Goal: Task Accomplishment & Management: Use online tool/utility

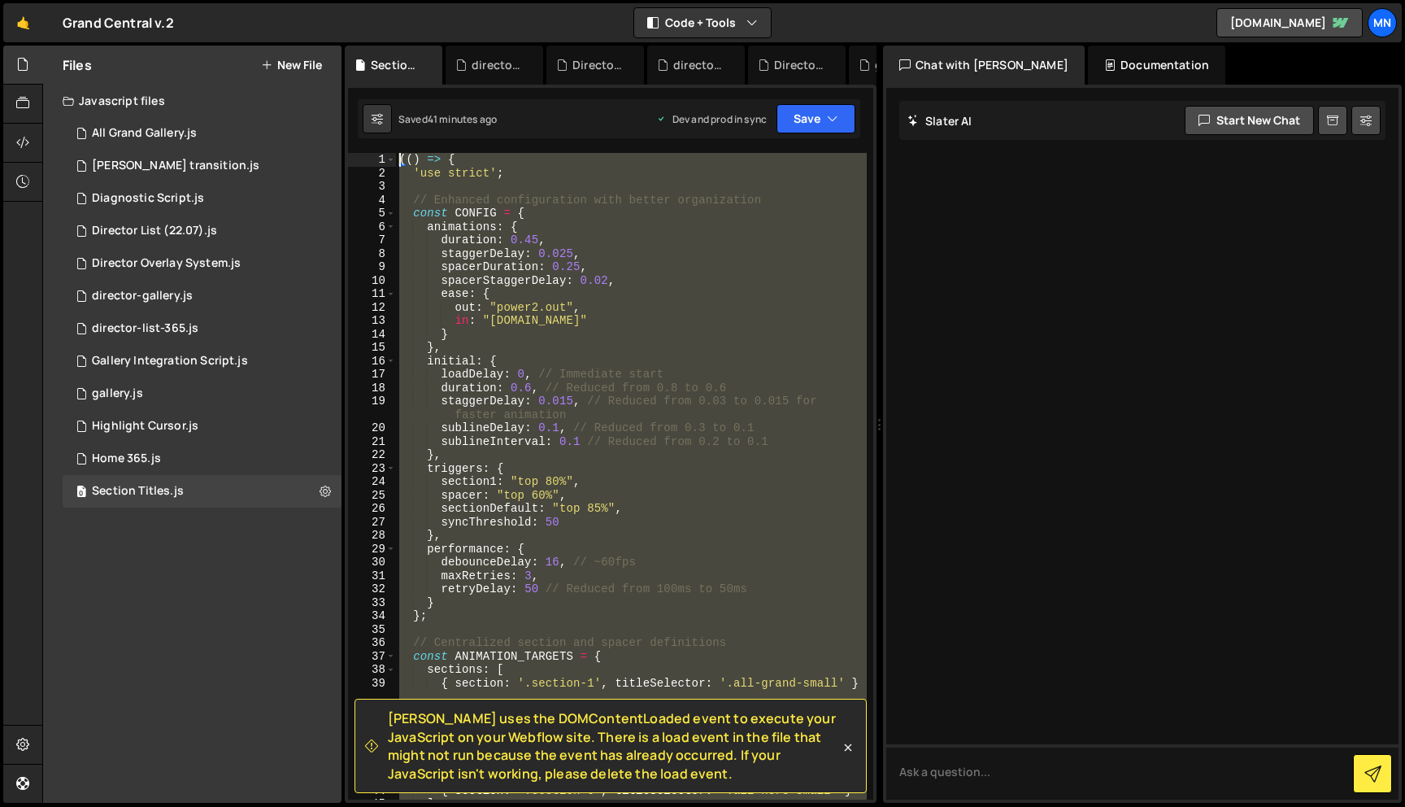
drag, startPoint x: 437, startPoint y: 529, endPoint x: 374, endPoint y: -102, distance: 634.1
click at [374, 0] on html "Projects Community Library Blog MN Projects Your Teams Invite team member Accou…" at bounding box center [702, 403] width 1405 height 807
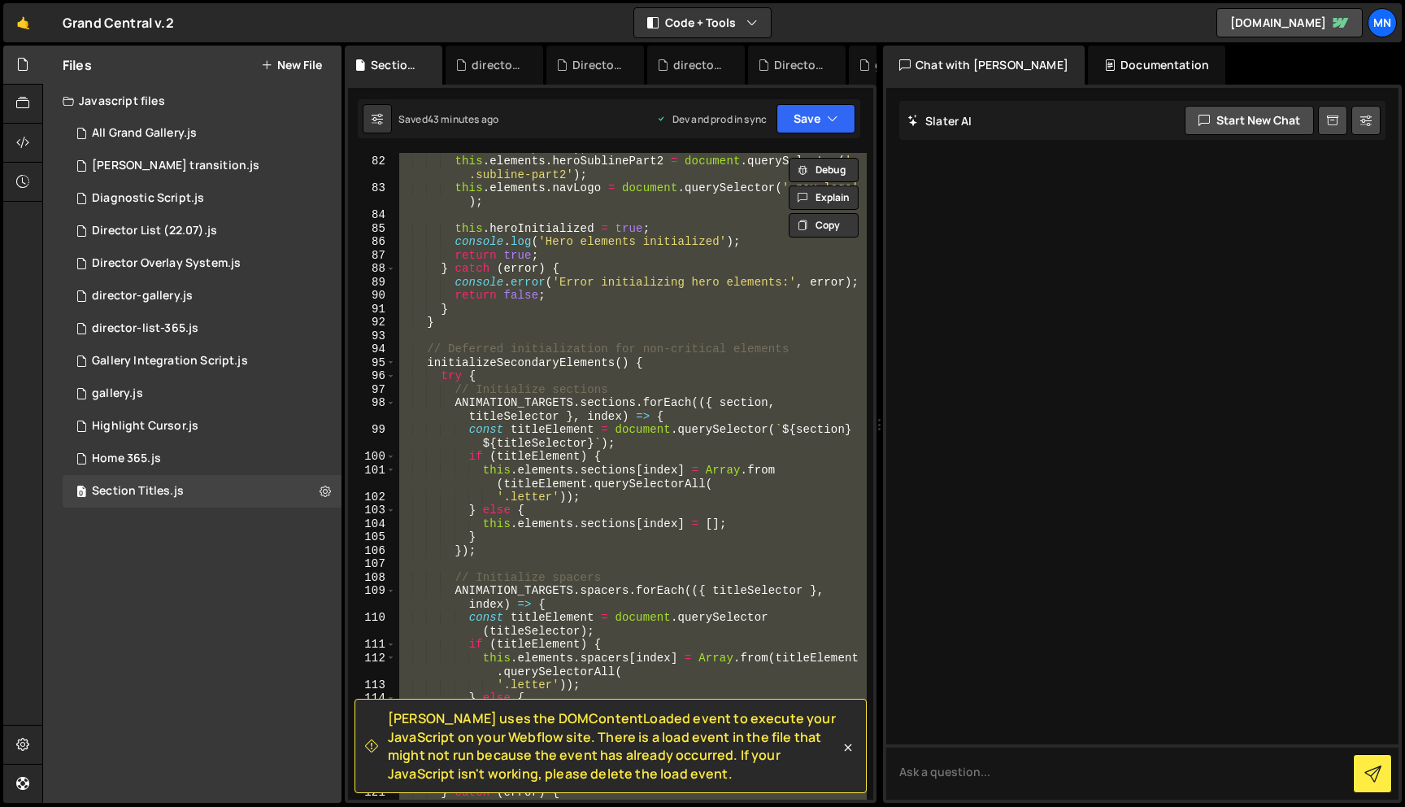
paste textarea "})()"
type textarea "})();"
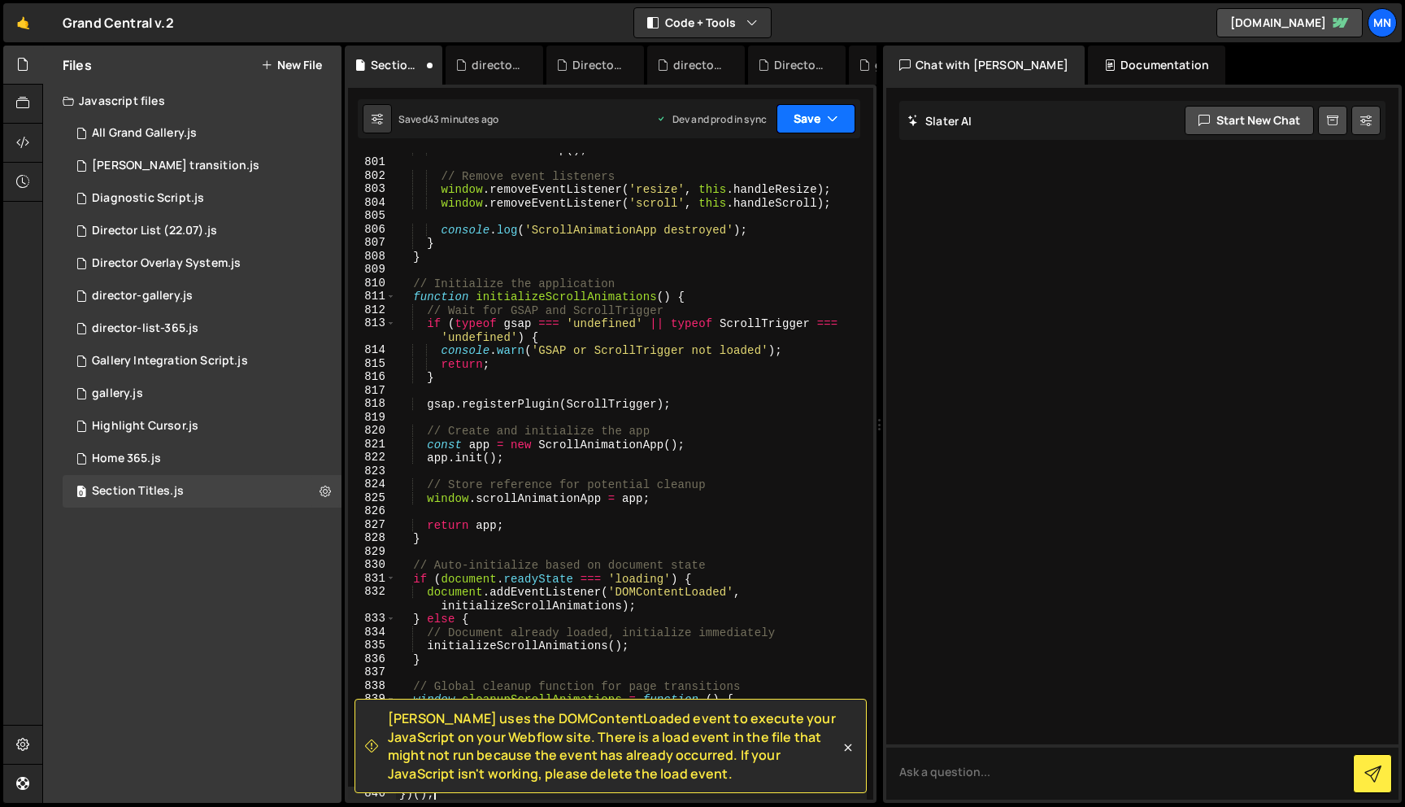
scroll to position [12208, 0]
click at [833, 113] on icon "button" at bounding box center [832, 119] width 11 height 16
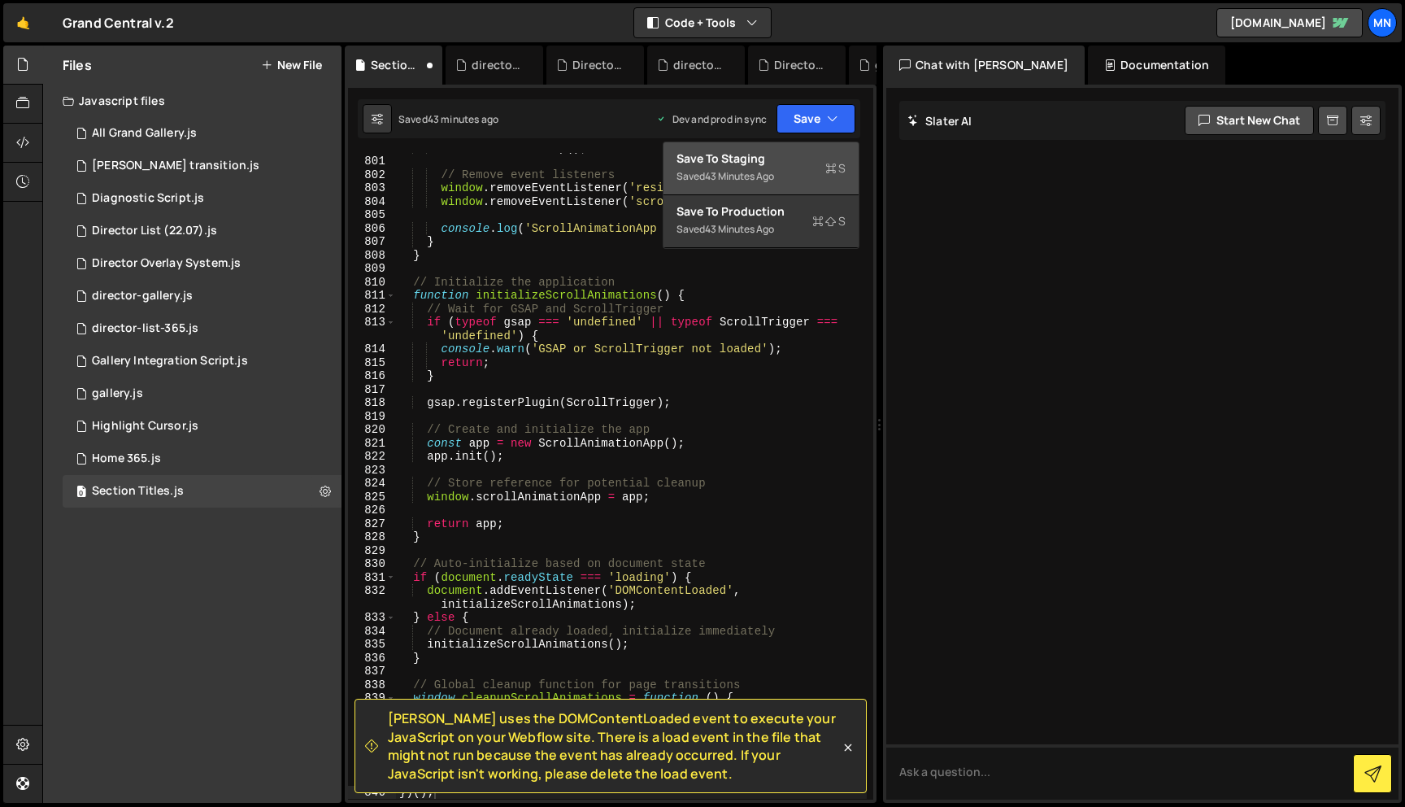
click at [771, 165] on div "Save to Staging S" at bounding box center [761, 158] width 169 height 16
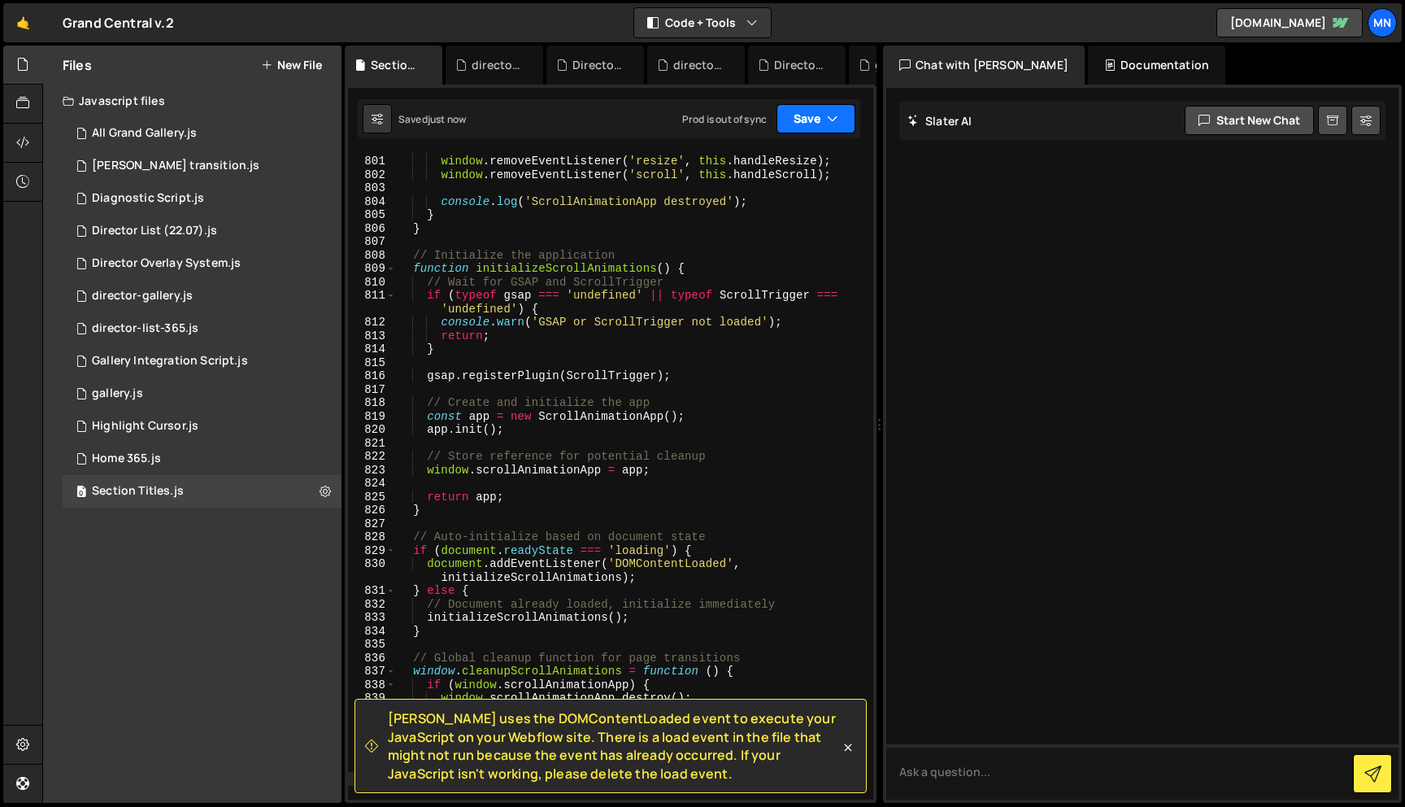
click at [816, 118] on button "Save" at bounding box center [816, 118] width 79 height 29
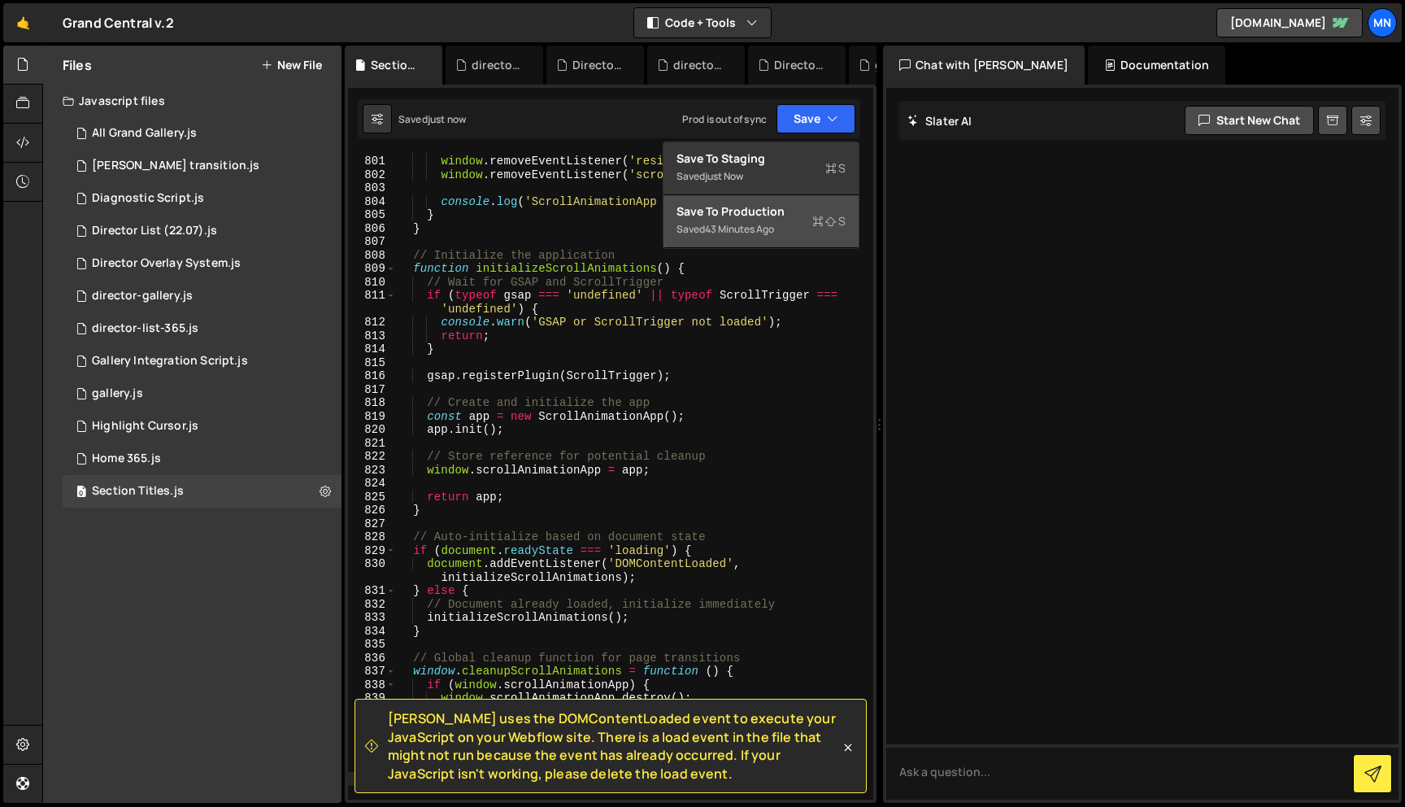
click at [757, 238] on div "Saved 43 minutes ago" at bounding box center [761, 230] width 169 height 20
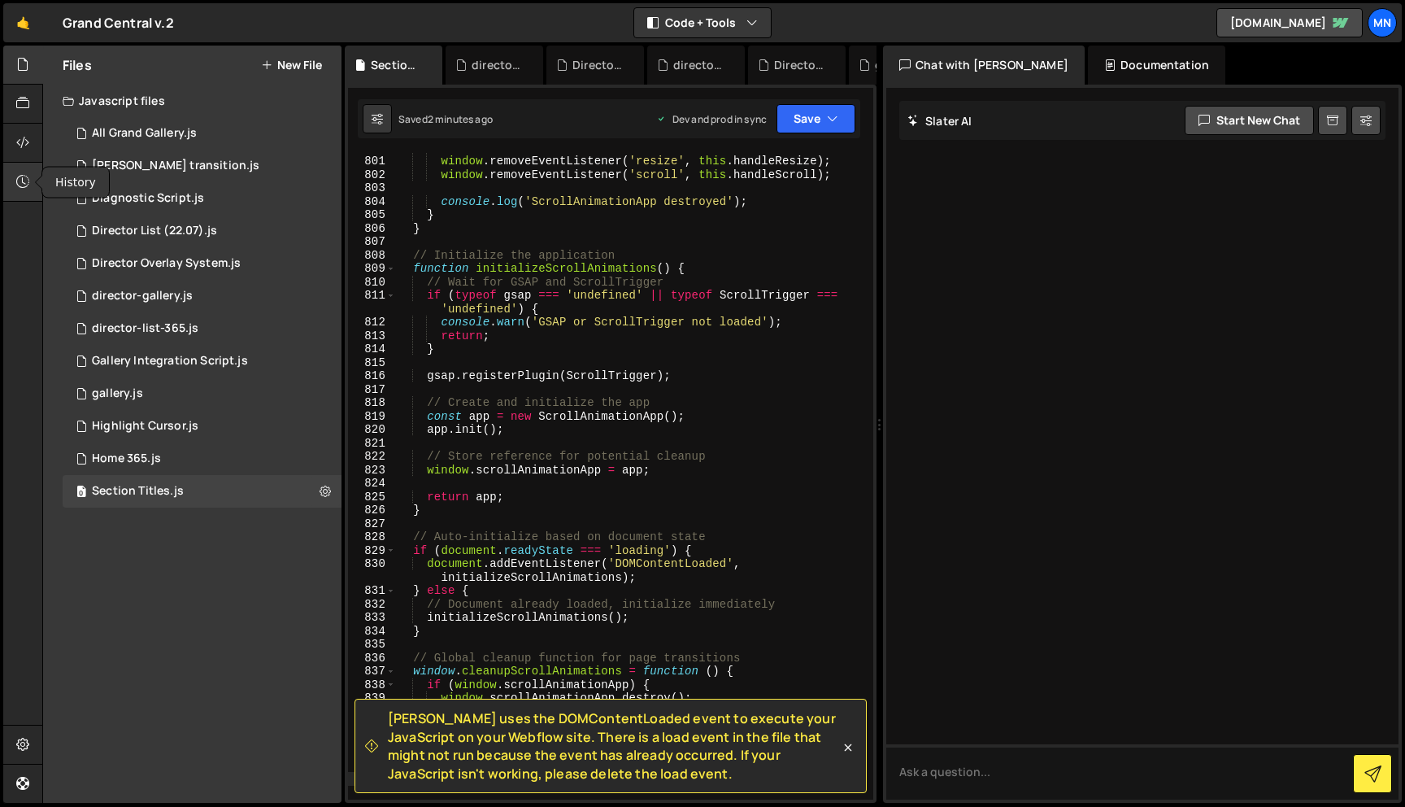
click at [18, 181] on icon at bounding box center [22, 181] width 13 height 18
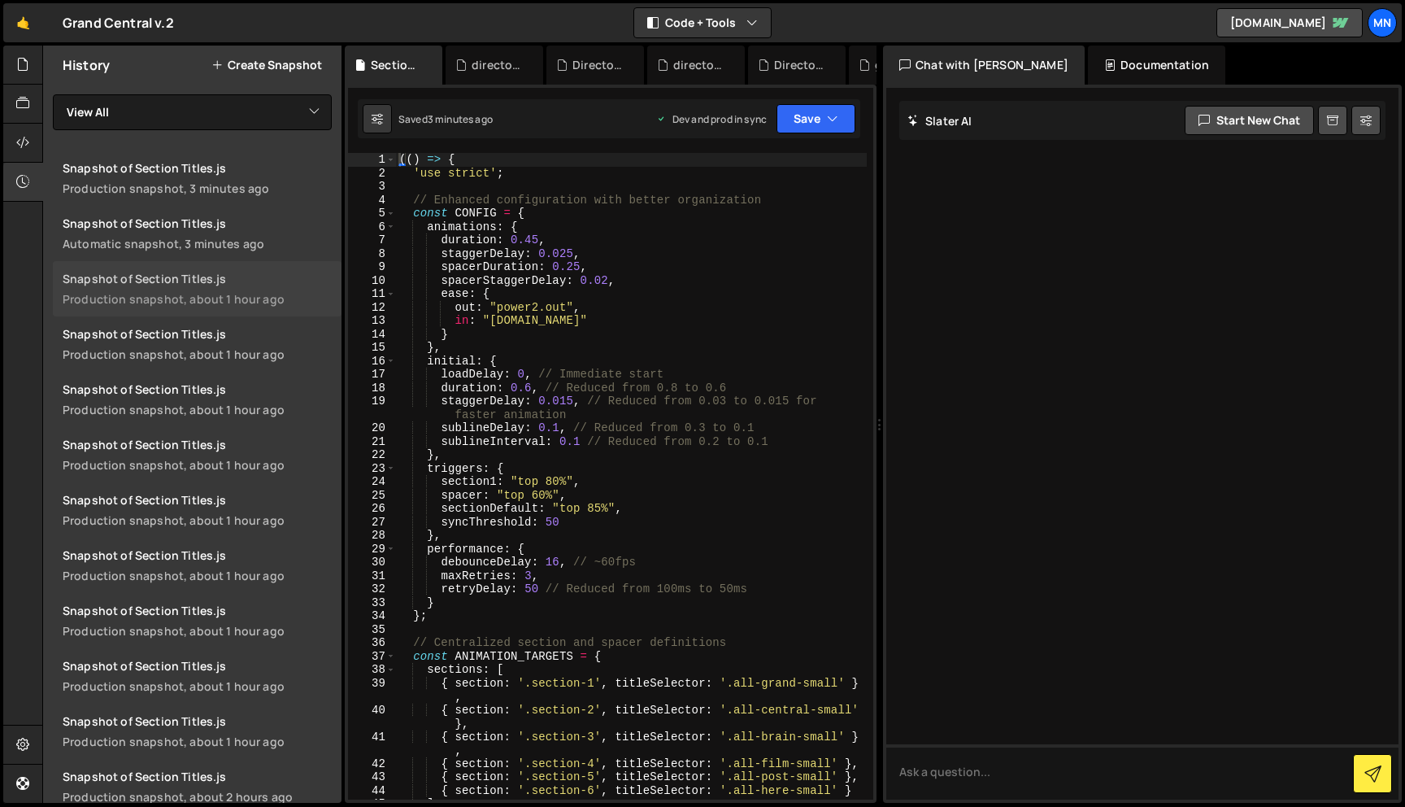
click at [250, 305] on div "Production snapshot, about 1 hour ago" at bounding box center [197, 298] width 269 height 15
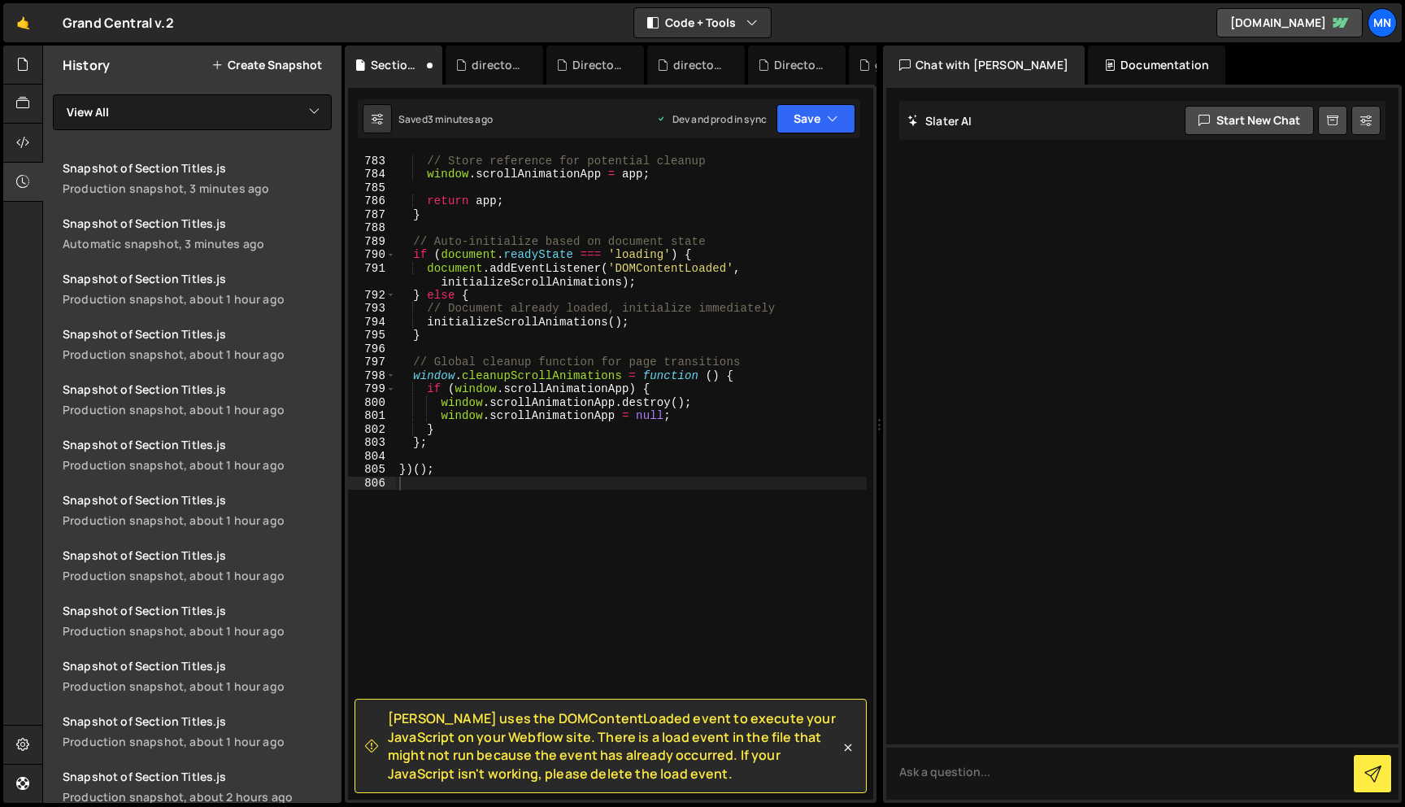
scroll to position [11953, 0]
click at [807, 126] on button "Save" at bounding box center [816, 118] width 79 height 29
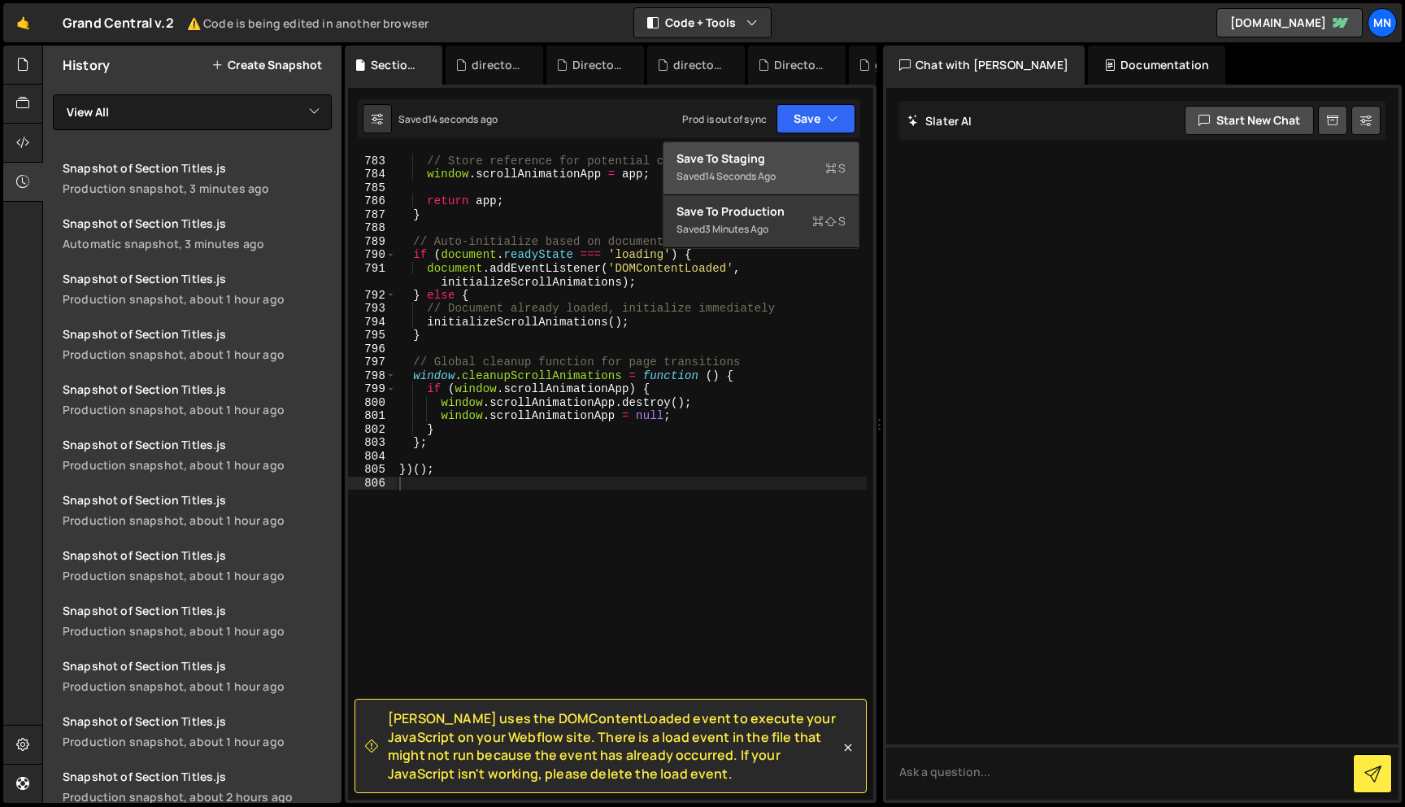
click at [796, 181] on div "Saved 14 seconds ago" at bounding box center [761, 177] width 169 height 20
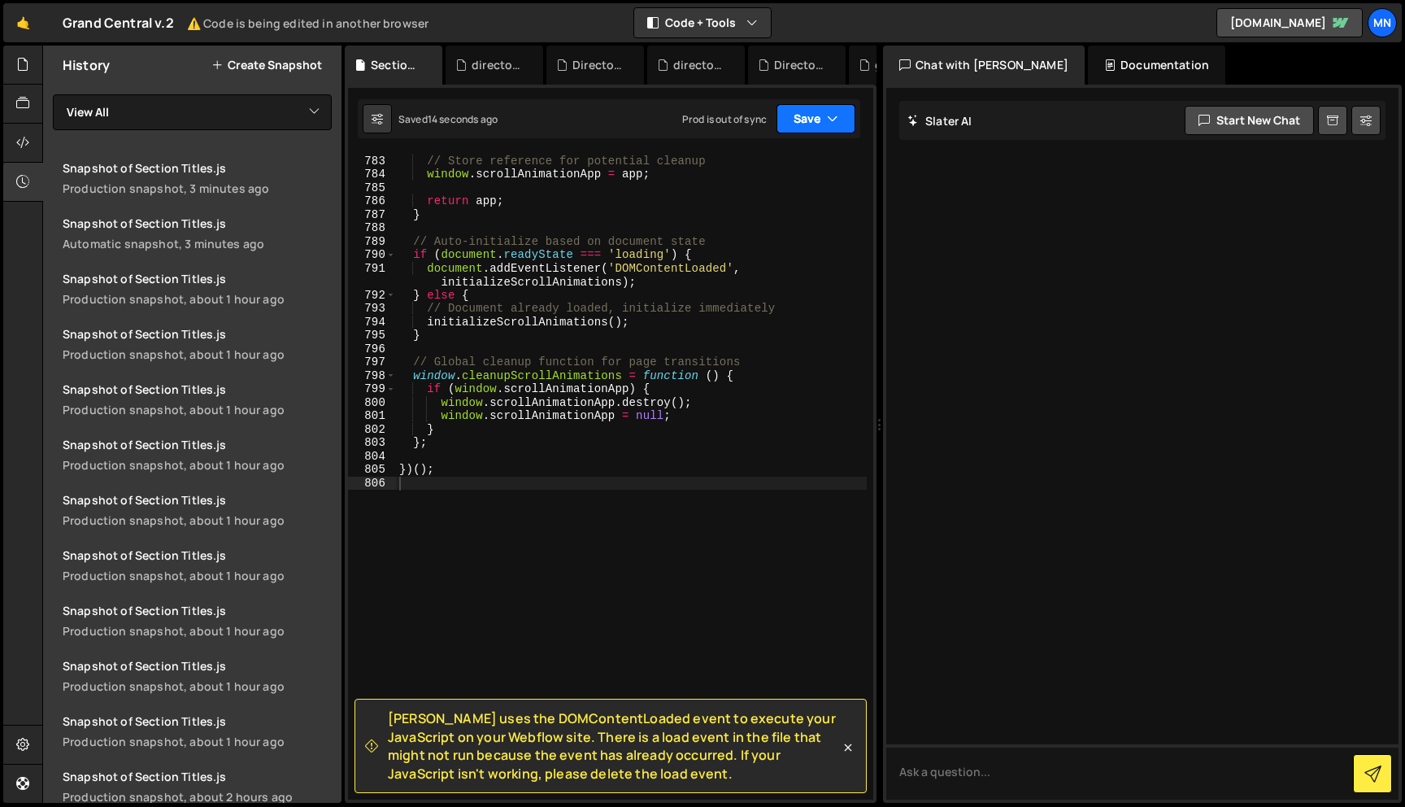
click at [834, 118] on icon "button" at bounding box center [832, 119] width 11 height 16
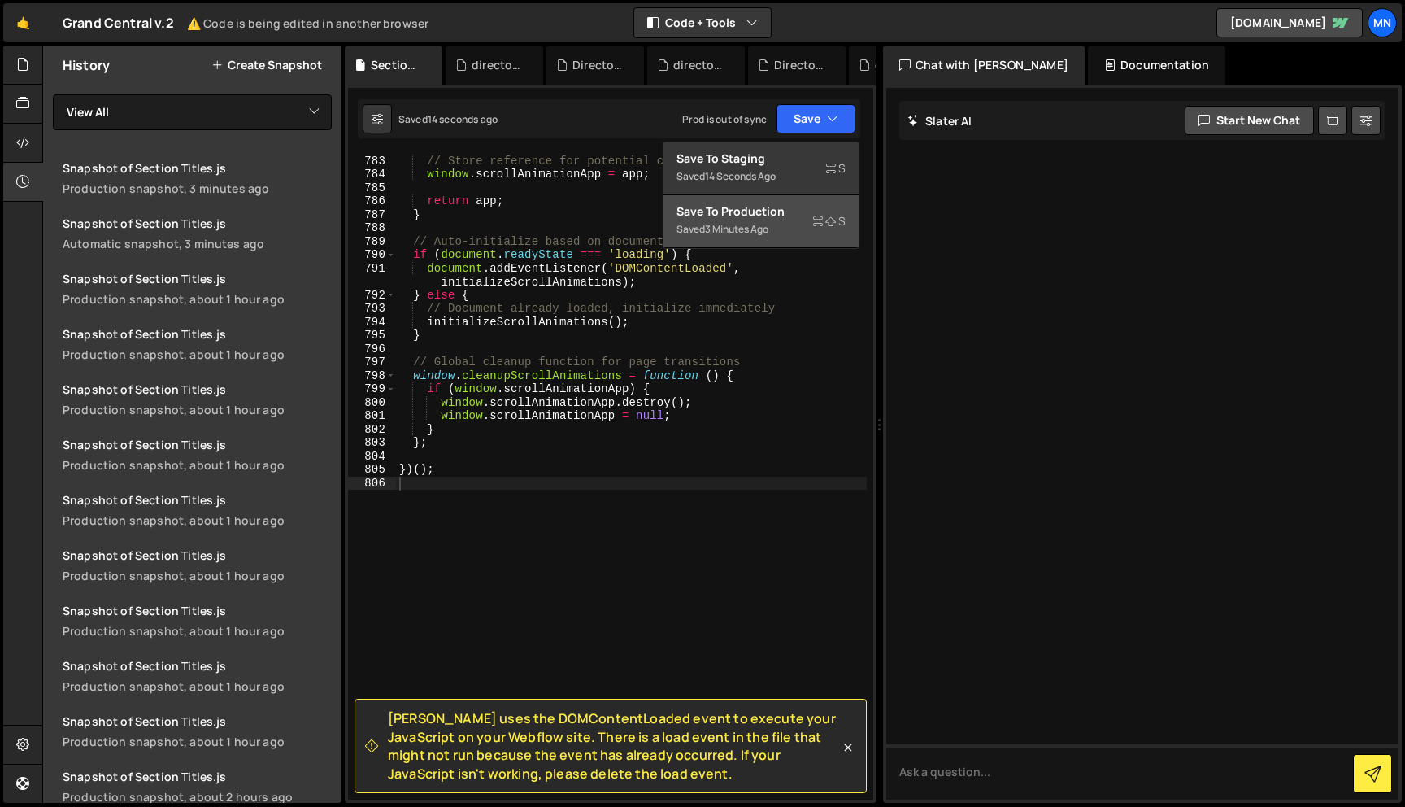
click at [800, 230] on div "Saved 3 minutes ago" at bounding box center [761, 230] width 169 height 20
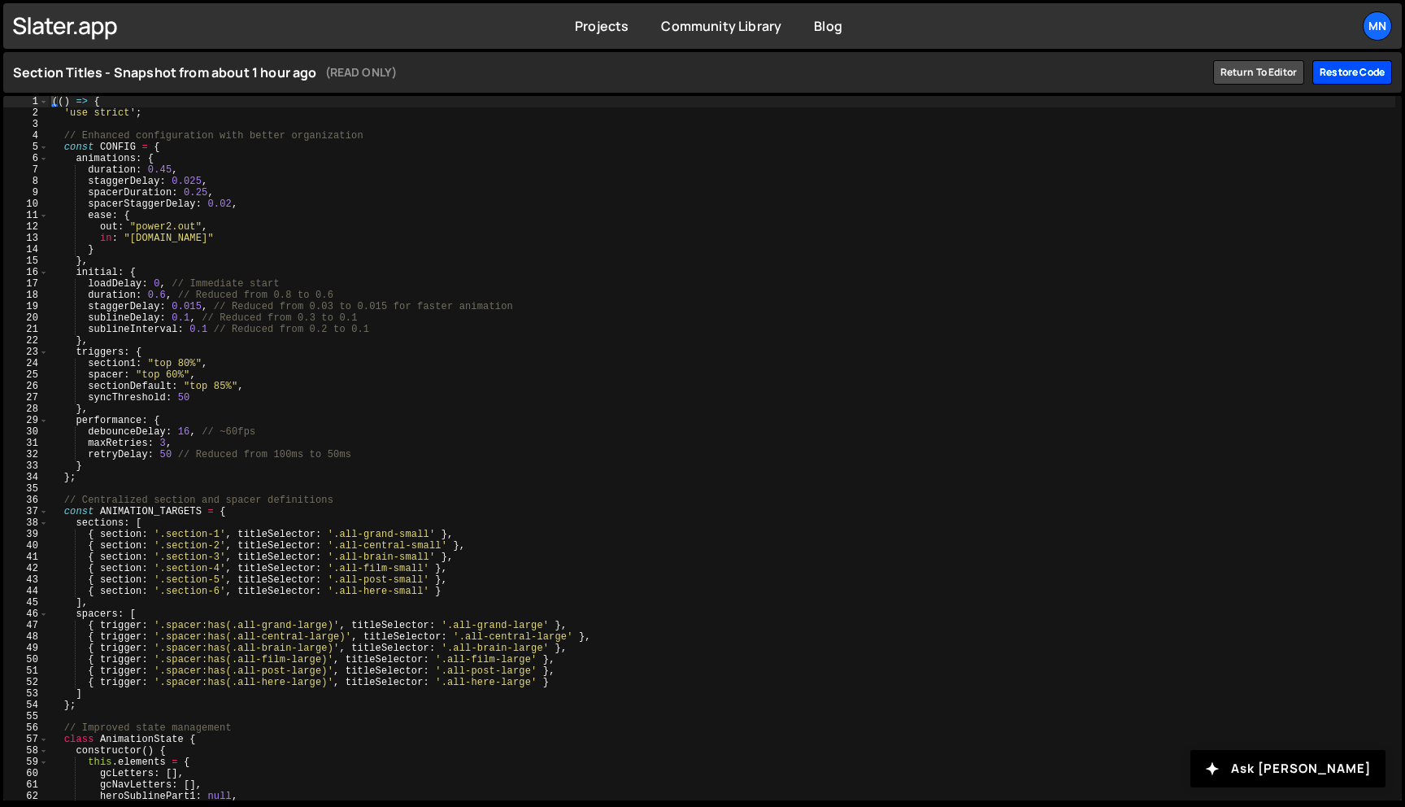
click at [1352, 68] on div "Restore code" at bounding box center [1352, 72] width 80 height 24
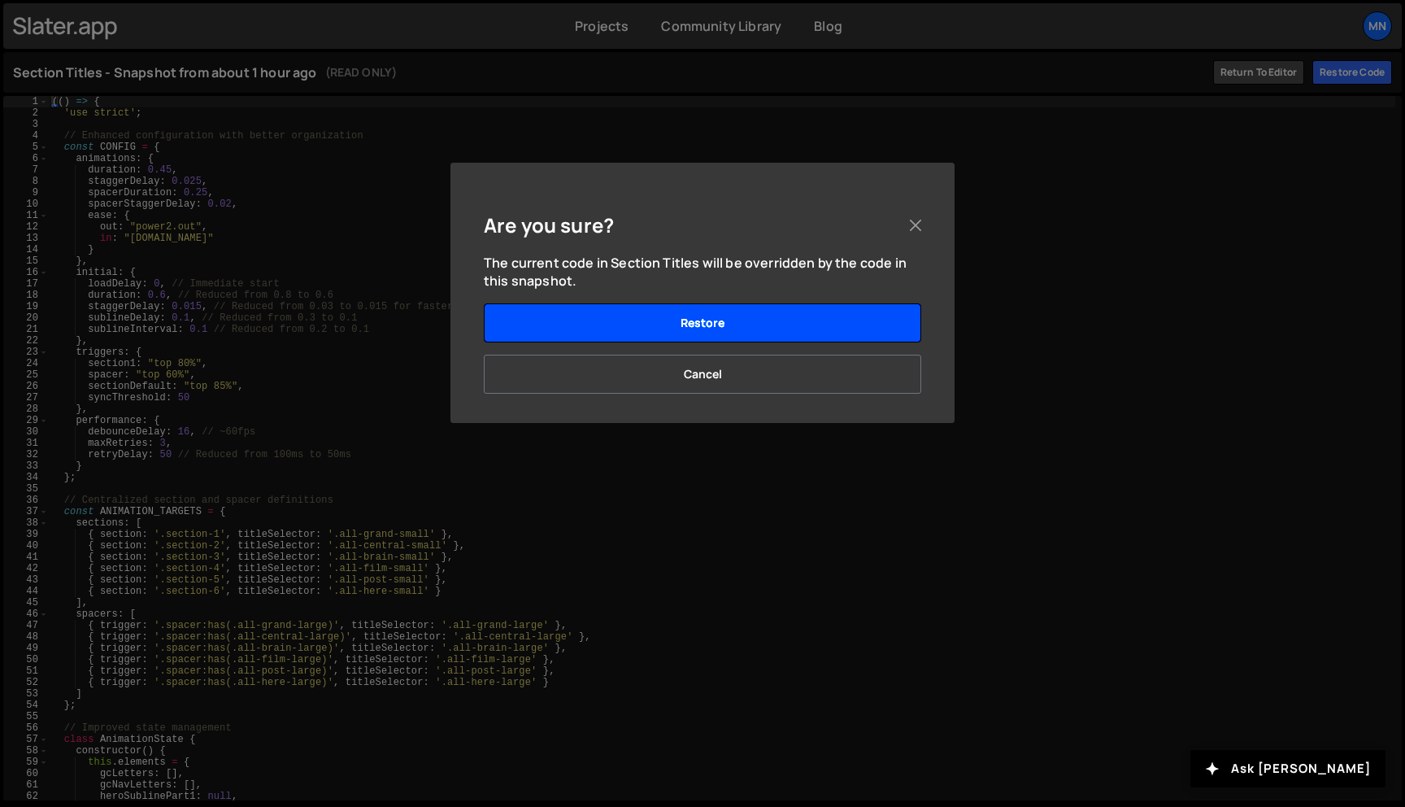
click at [828, 318] on button "Restore" at bounding box center [702, 322] width 437 height 39
